Goal: Register for event/course

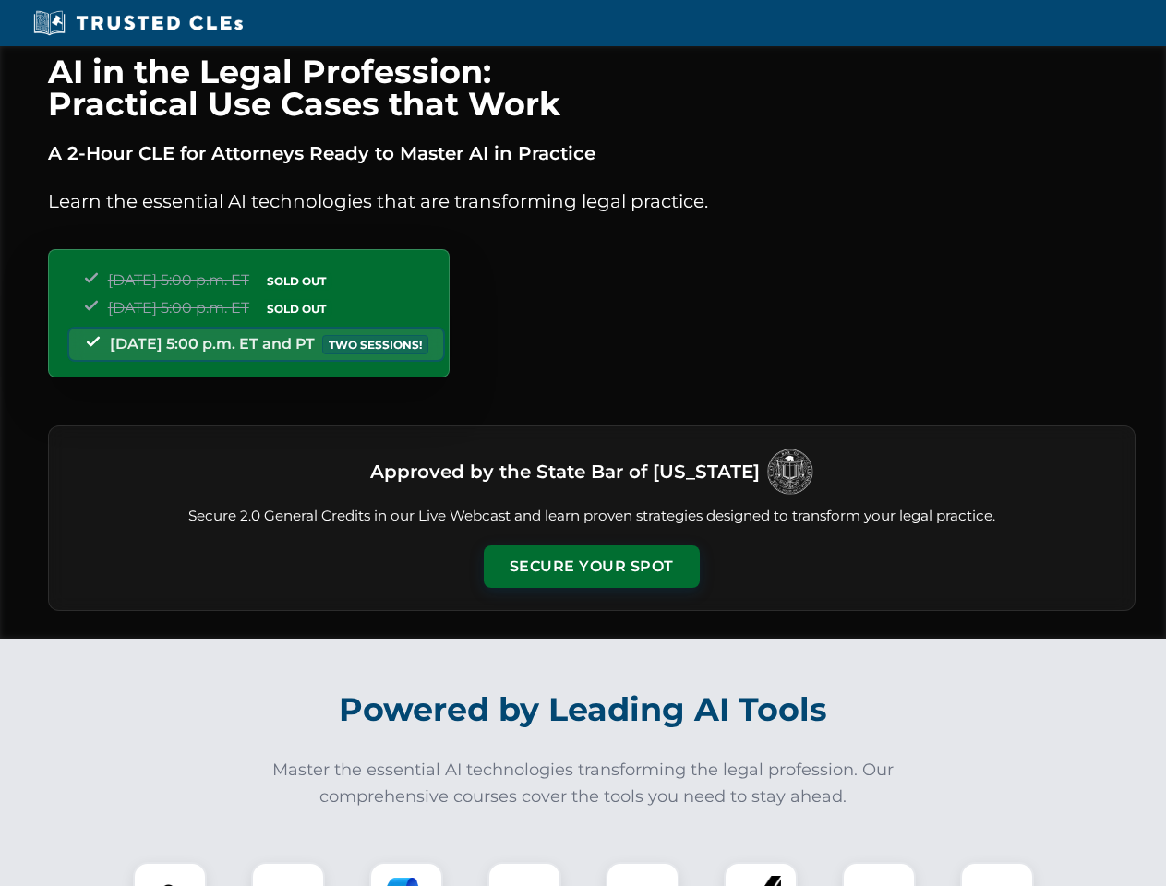
click at [591, 567] on button "Secure Your Spot" at bounding box center [592, 566] width 216 height 42
click at [170, 874] on img at bounding box center [170, 899] width 54 height 54
click at [288, 874] on div at bounding box center [288, 899] width 74 height 74
click at [406, 874] on div at bounding box center [406, 899] width 74 height 74
click at [524, 874] on img at bounding box center [524, 899] width 52 height 52
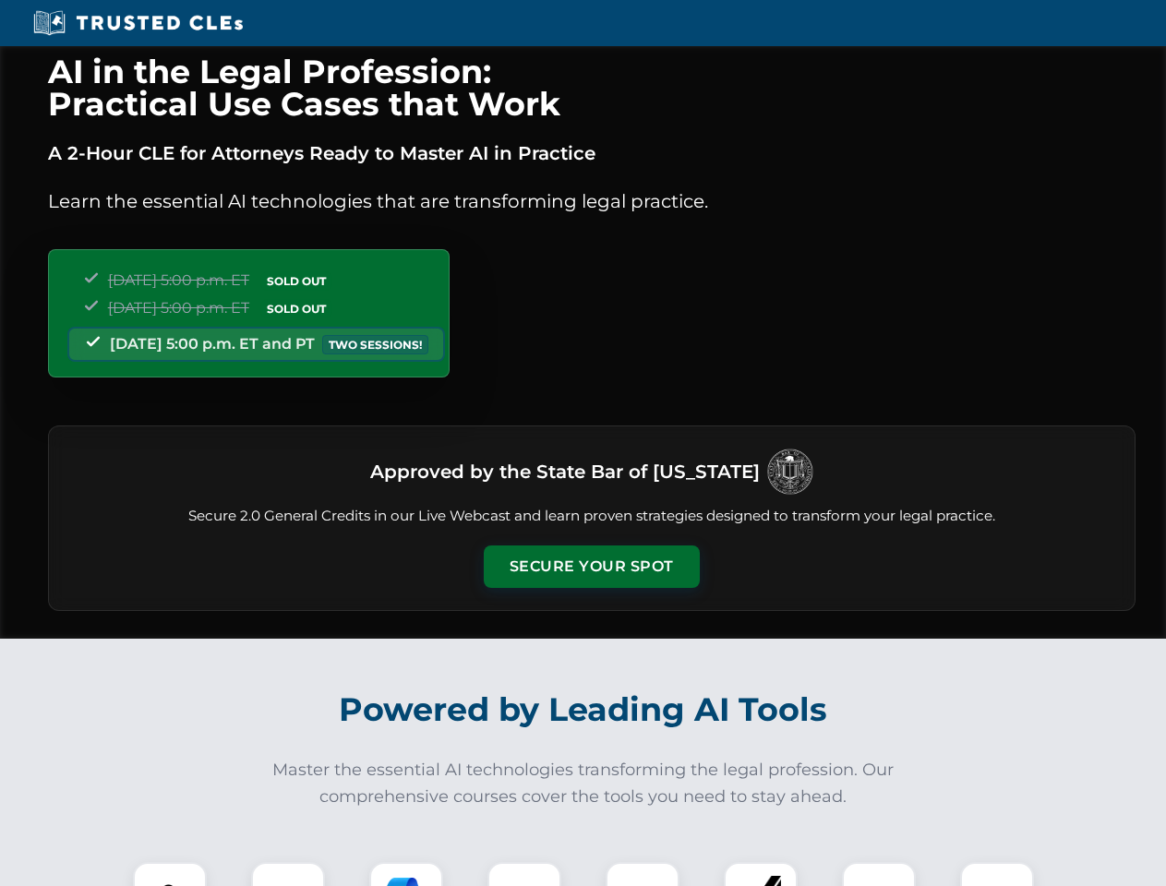
click at [642, 874] on div at bounding box center [642, 899] width 74 height 74
click at [760, 874] on div at bounding box center [761, 899] width 74 height 74
click at [879, 874] on img at bounding box center [879, 899] width 52 height 52
click at [997, 874] on img at bounding box center [997, 899] width 52 height 52
